Goal: Browse casually

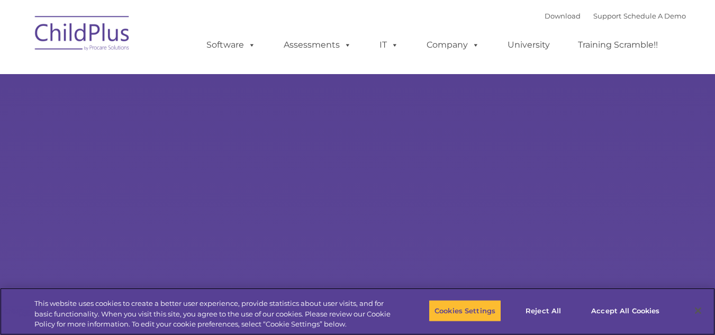
select select "MEDIUM"
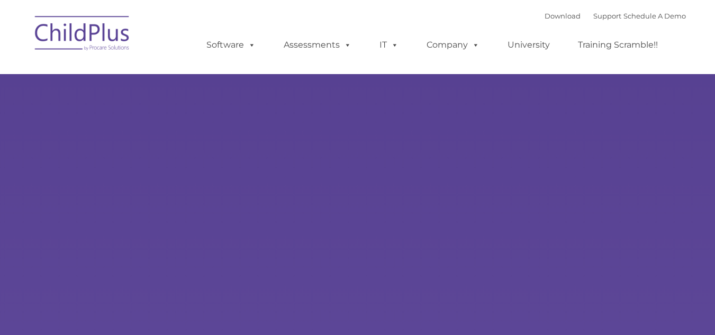
type input ""
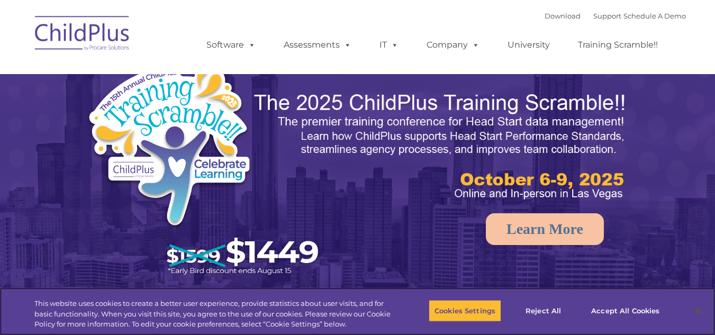
select select "MEDIUM"
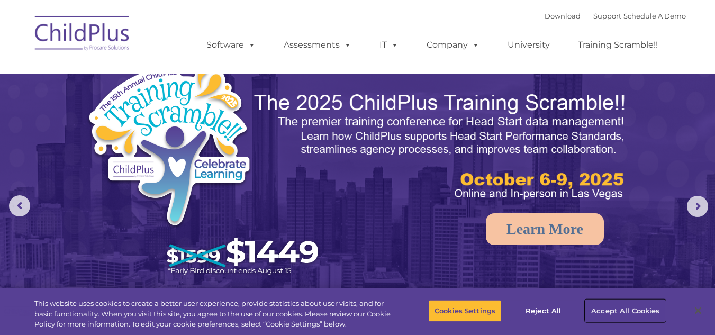
click at [621, 310] on button "Accept All Cookies" at bounding box center [625, 311] width 80 height 22
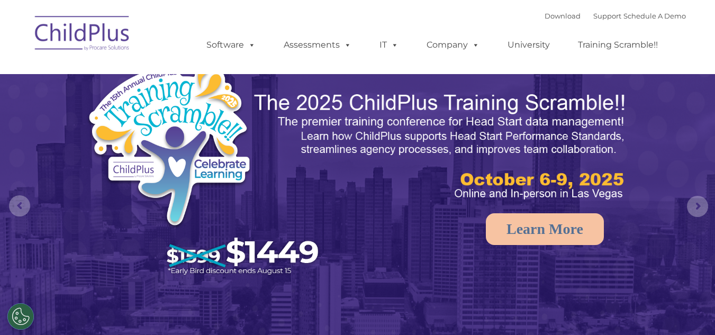
select select "MEDIUM"
